Goal: Transaction & Acquisition: Purchase product/service

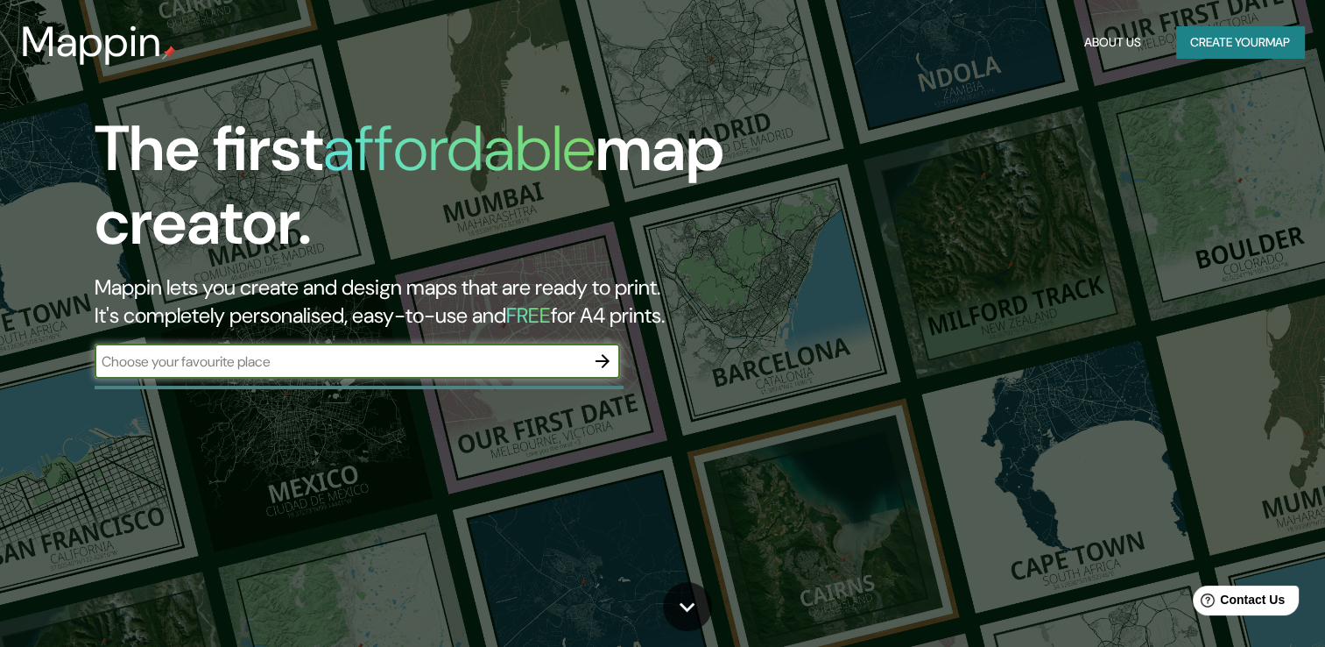
click at [498, 374] on div "​" at bounding box center [358, 360] width 526 height 35
type input "mazatlan [GEOGRAPHIC_DATA] [GEOGRAPHIC_DATA]"
click at [604, 363] on icon "button" at bounding box center [603, 361] width 14 height 14
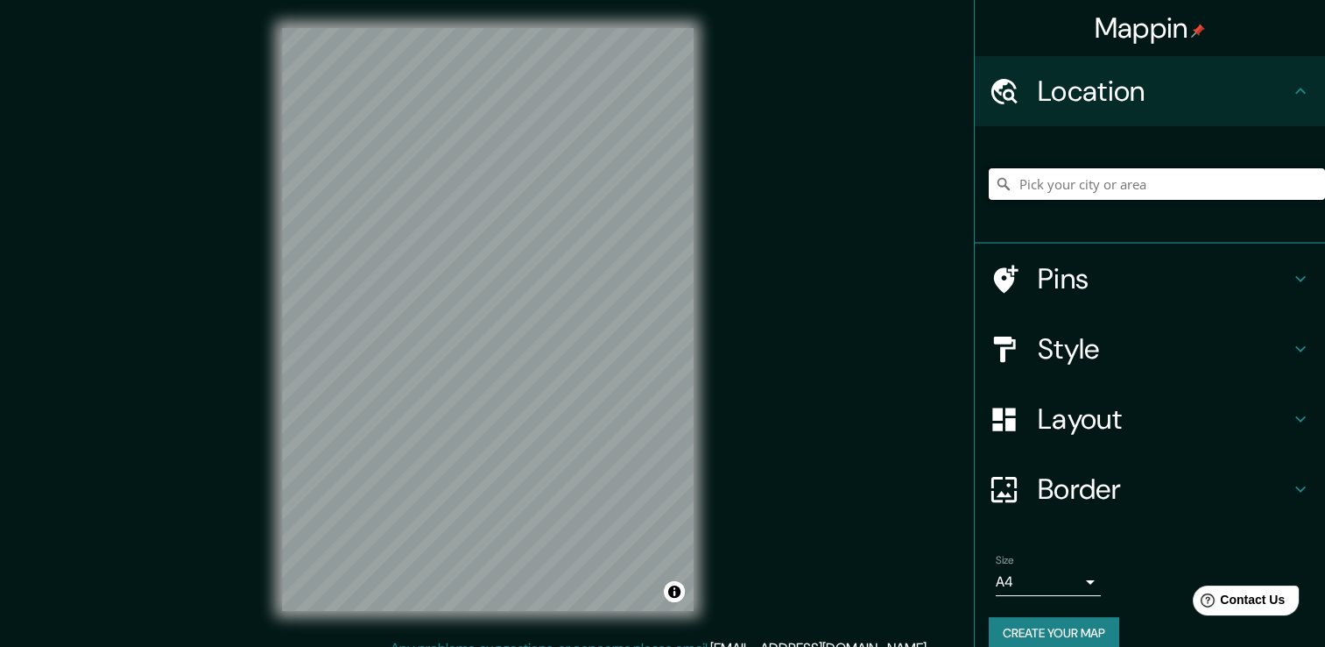
click at [1073, 186] on input "Pick your city or area" at bounding box center [1157, 184] width 336 height 32
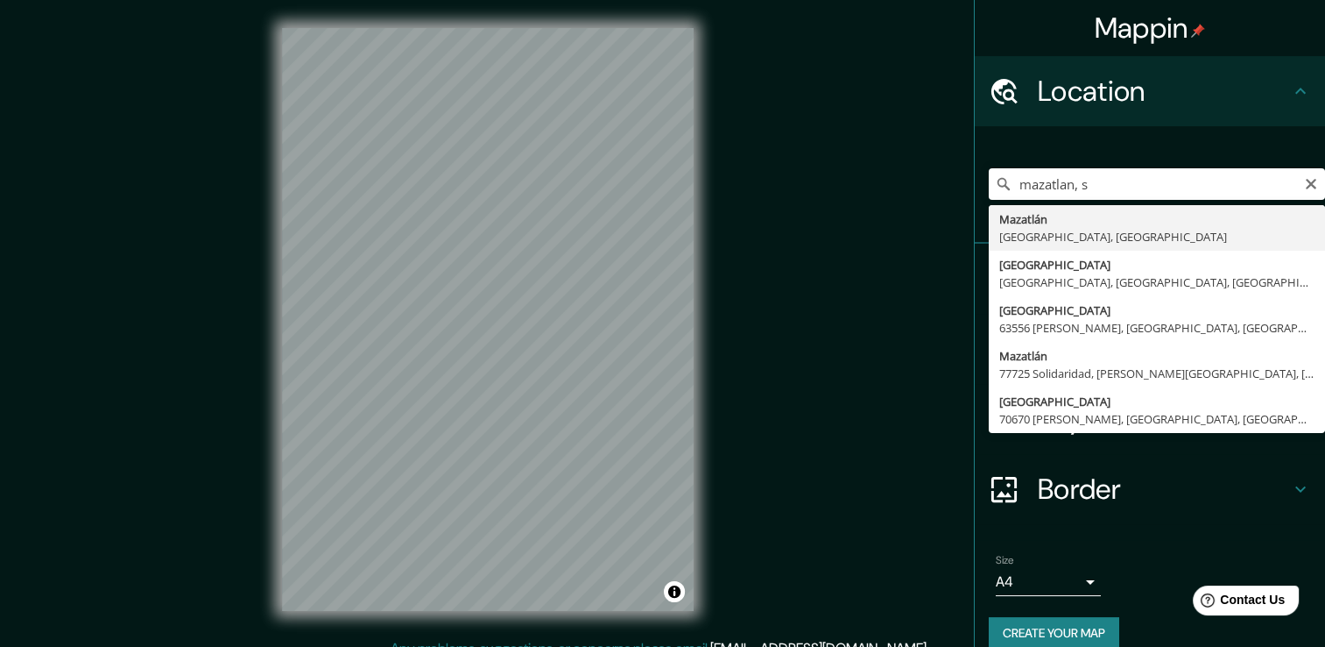
type input "Mazatlán, Sinaloa, México"
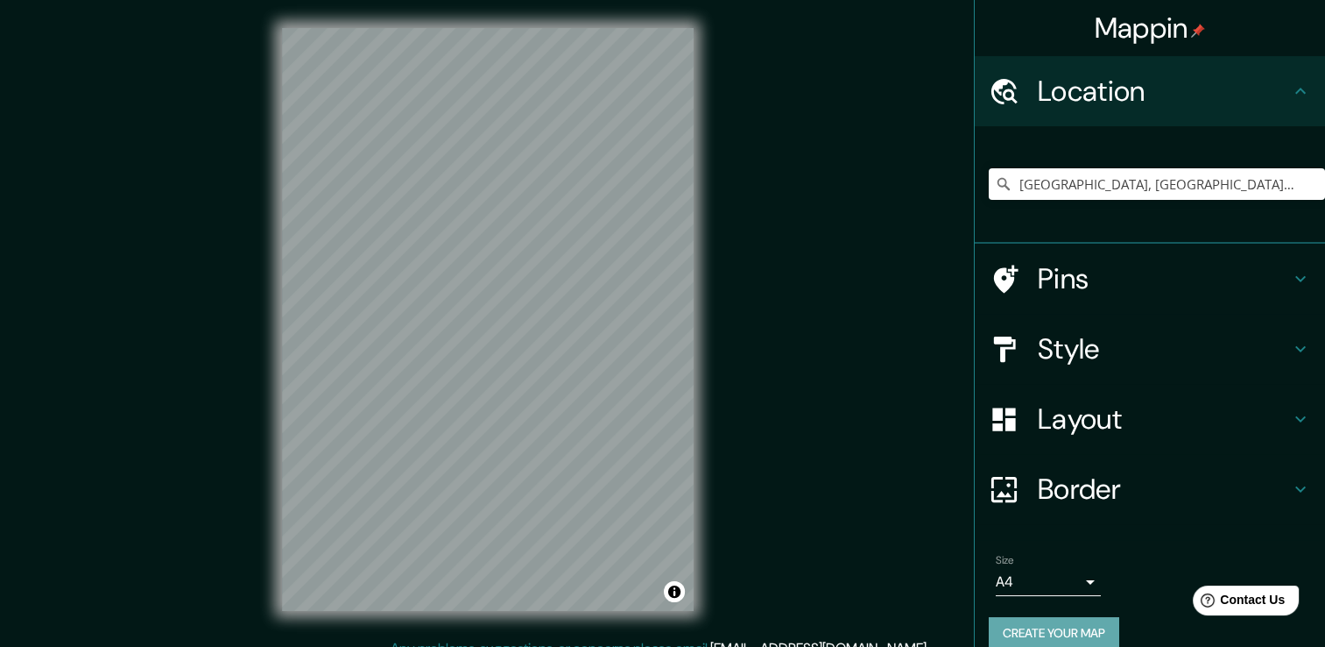
click at [1071, 631] on button "Create your map" at bounding box center [1054, 633] width 131 height 32
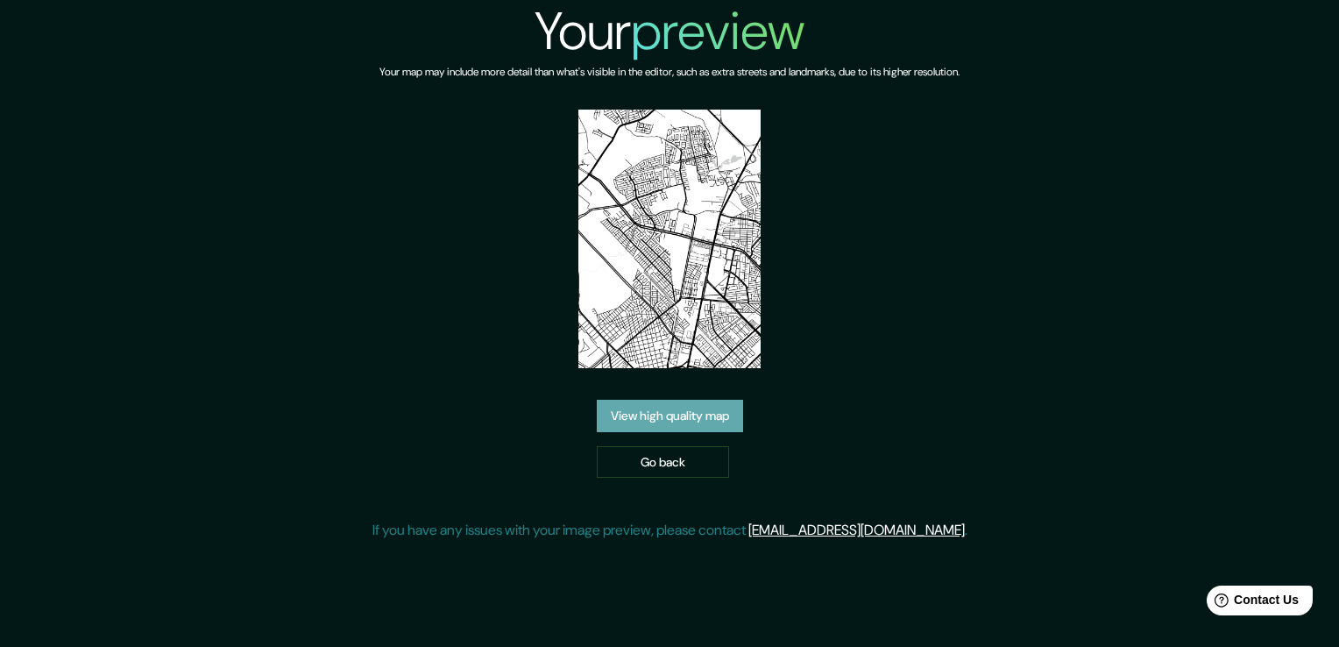
click at [718, 406] on link "View high quality map" at bounding box center [670, 415] width 146 height 32
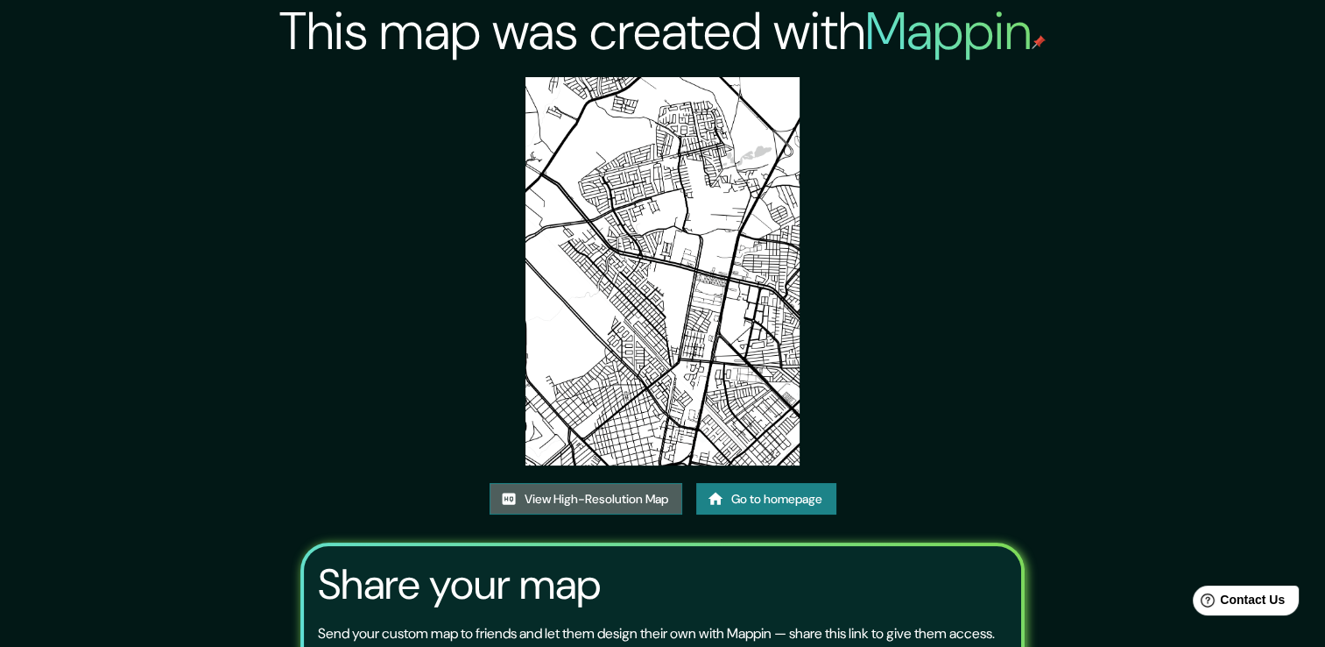
click at [645, 498] on link "View High-Resolution Map" at bounding box center [586, 499] width 193 height 32
